Goal: Transaction & Acquisition: Purchase product/service

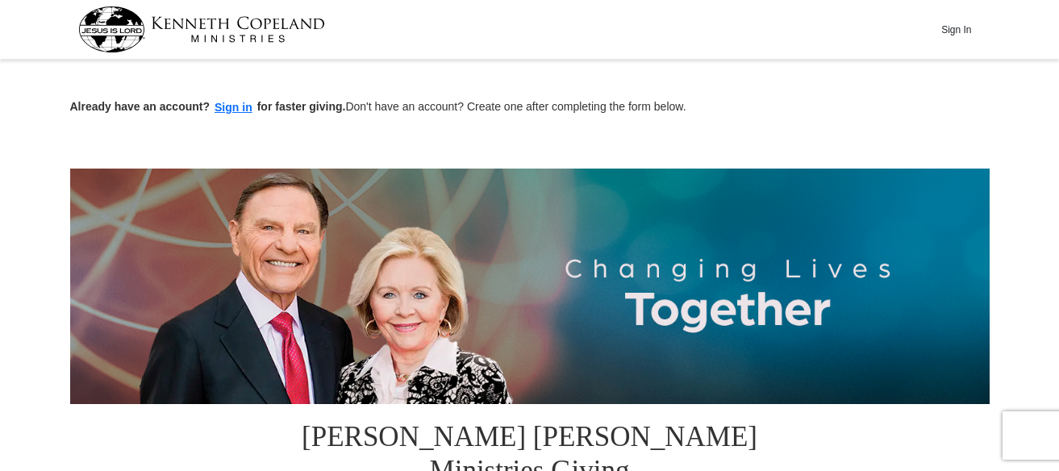
click at [955, 30] on button "Sign In" at bounding box center [957, 29] width 48 height 25
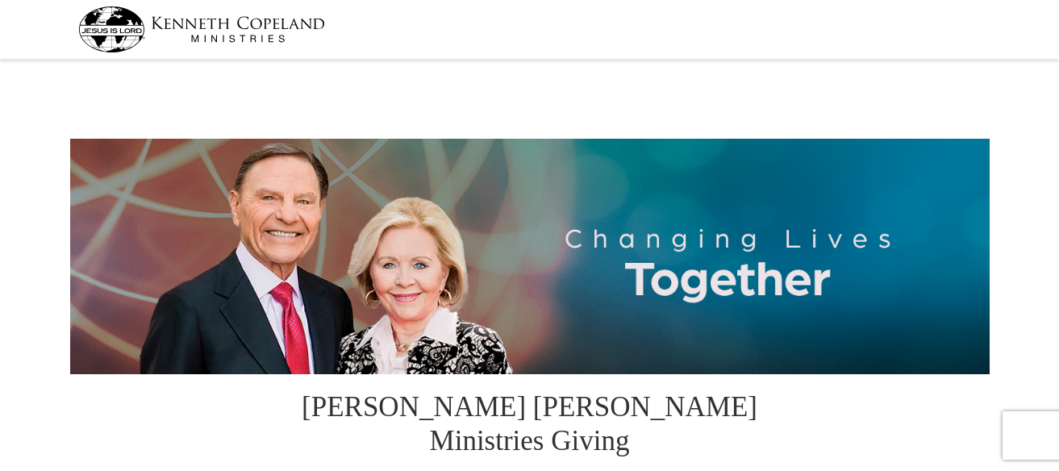
select select "SC"
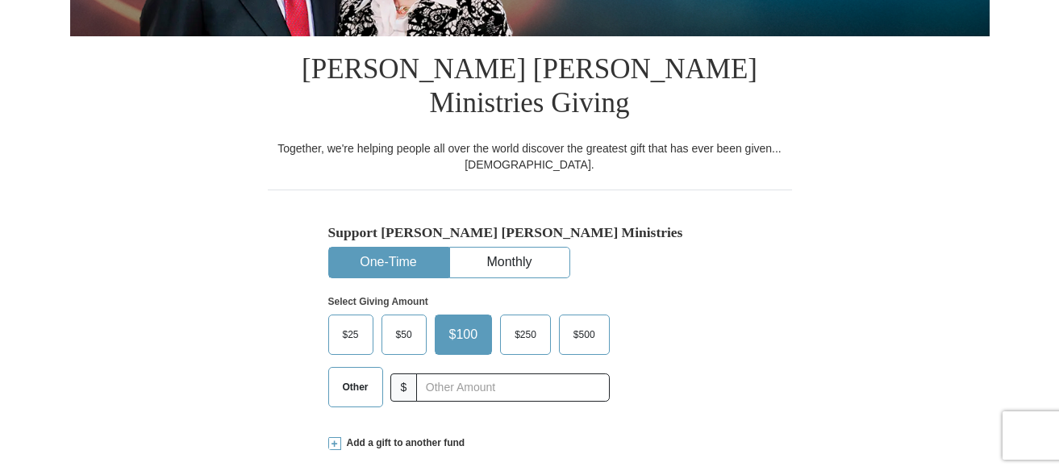
scroll to position [367, 0]
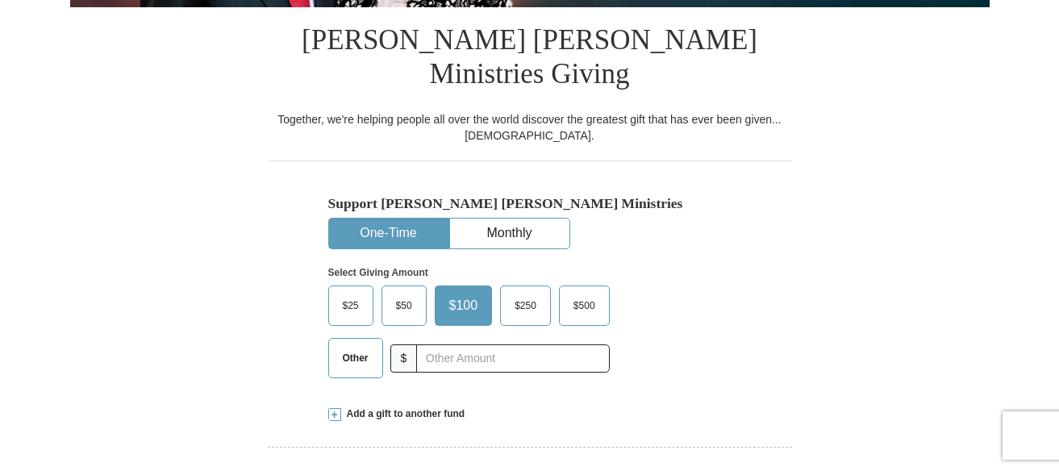
click at [351, 294] on span "$25" at bounding box center [351, 306] width 32 height 24
click at [0, 0] on input "$25" at bounding box center [0, 0] width 0 height 0
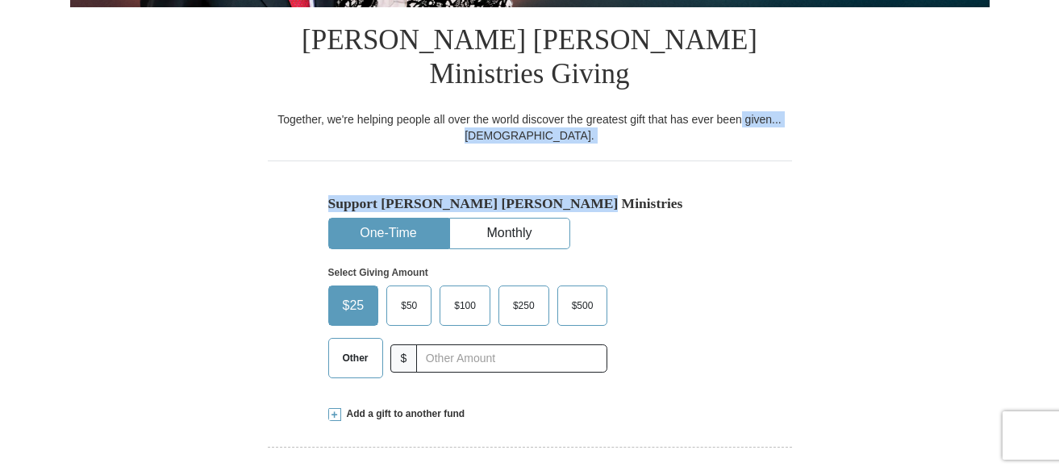
drag, startPoint x: 1058, startPoint y: 90, endPoint x: 1062, endPoint y: 120, distance: 30.1
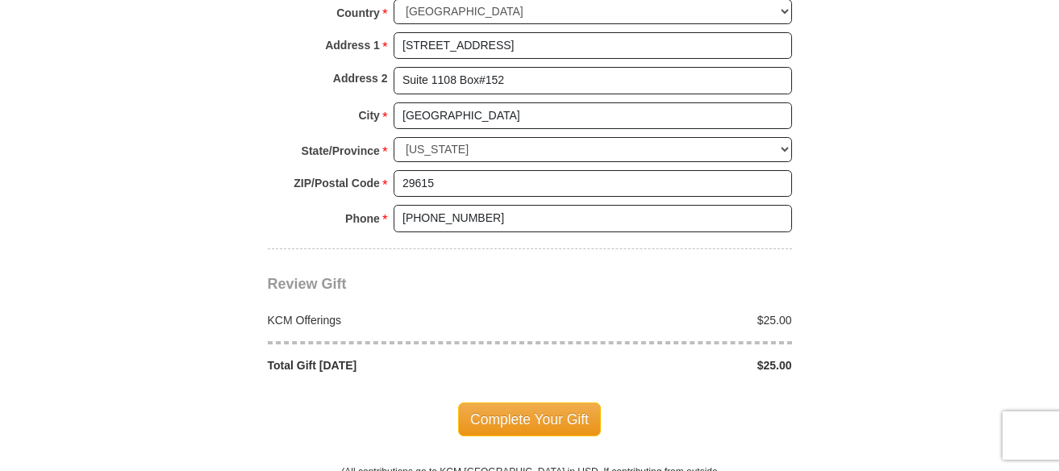
scroll to position [1340, 0]
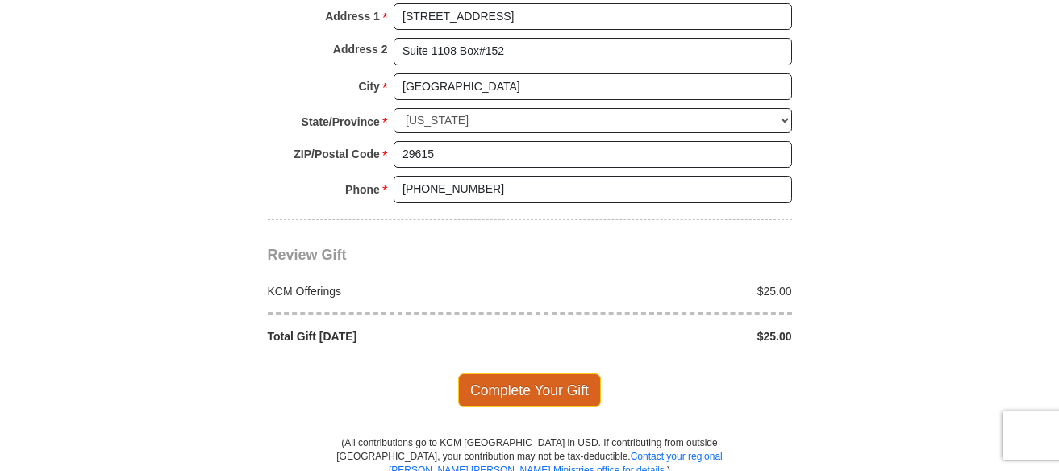
click at [520, 373] on span "Complete Your Gift" at bounding box center [529, 390] width 143 height 34
